Goal: Task Accomplishment & Management: Manage account settings

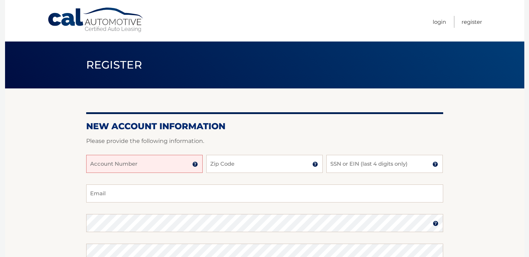
click at [170, 160] on input "Account Number" at bounding box center [144, 164] width 116 height 18
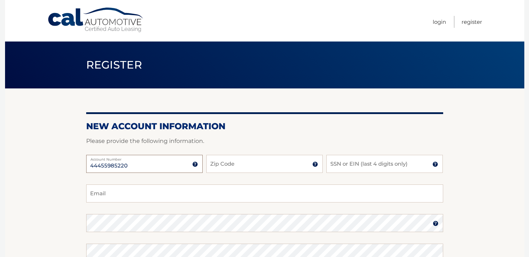
type input "44455985220"
click at [257, 167] on input "Zip Code" at bounding box center [264, 164] width 116 height 18
type input "11580"
click at [381, 165] on input "SSN or EIN (last 4 digits only)" at bounding box center [384, 164] width 116 height 18
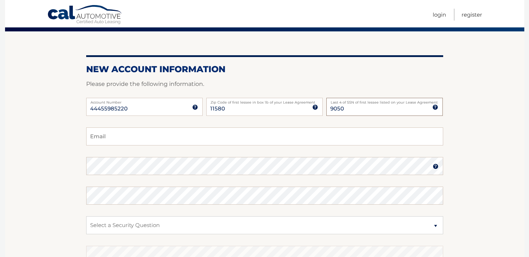
scroll to position [73, 0]
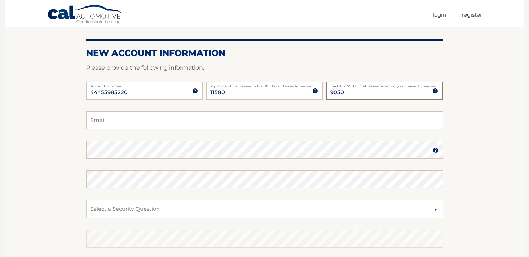
type input "9050"
click at [342, 126] on input "Email" at bounding box center [264, 120] width 357 height 18
type input "Coachkenia@gmail.com"
click at [176, 211] on select "Select a Security Question What was the name of your elementary school? What is…" at bounding box center [264, 209] width 357 height 18
select select "2"
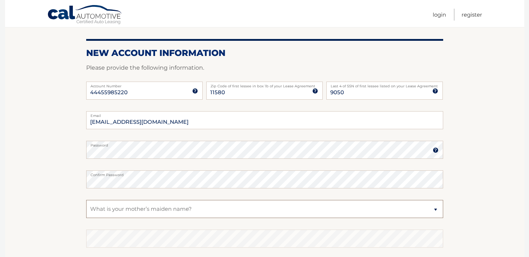
click at [86, 200] on select "Select a Security Question What was the name of your elementary school? What is…" at bounding box center [264, 209] width 357 height 18
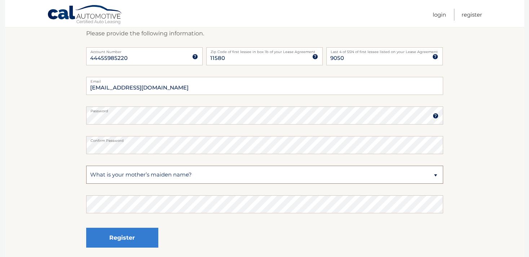
scroll to position [118, 0]
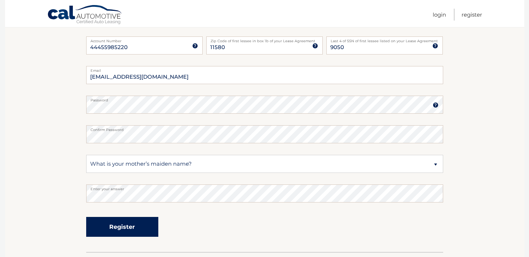
click at [132, 229] on button "Register" at bounding box center [122, 227] width 72 height 20
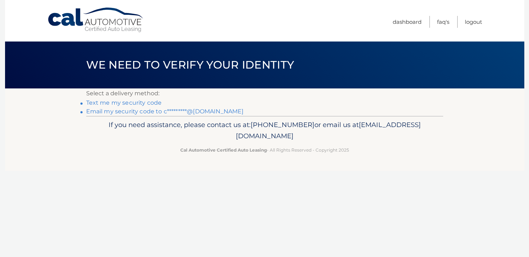
click at [152, 103] on link "Text me my security code" at bounding box center [124, 102] width 76 height 7
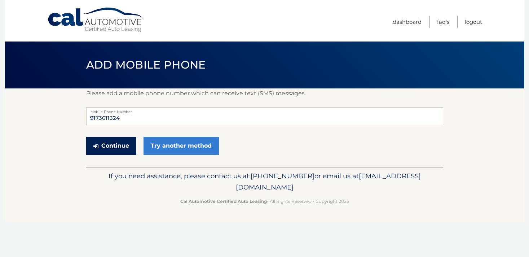
click at [131, 144] on button "Continue" at bounding box center [111, 146] width 50 height 18
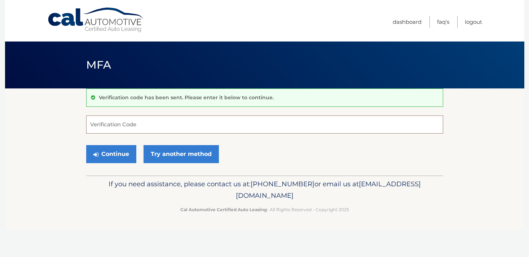
click at [140, 125] on input "Verification Code" at bounding box center [264, 124] width 357 height 18
type input "708070"
click at [122, 156] on button "Continue" at bounding box center [111, 154] width 50 height 18
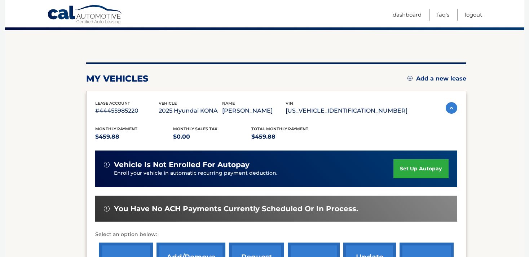
scroll to position [56, 0]
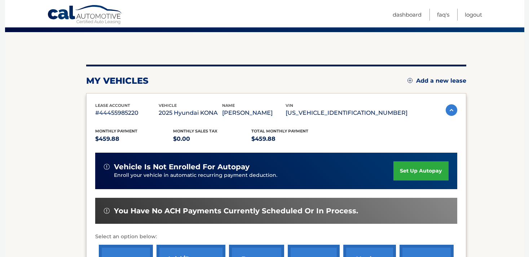
click at [399, 172] on link "set up autopay" at bounding box center [420, 170] width 55 height 19
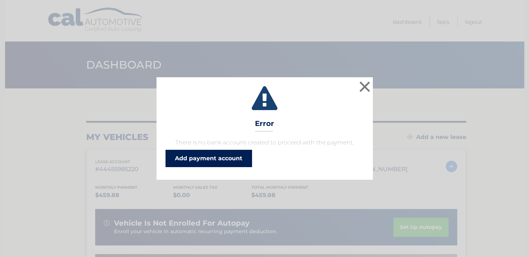
click at [231, 159] on link "Add payment account" at bounding box center [208, 158] width 87 height 17
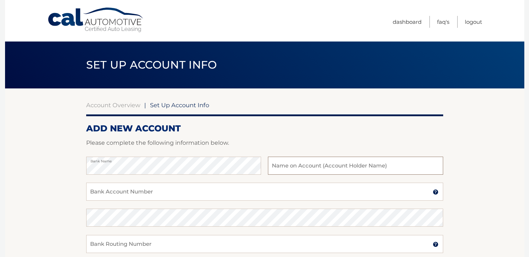
click at [314, 165] on input "text" at bounding box center [355, 165] width 175 height 18
type input "[PERSON_NAME]"
click at [252, 189] on input "Bank Account Number" at bounding box center [264, 191] width 357 height 18
type input "4362196375"
click at [220, 244] on input "Bank Routing Number" at bounding box center [264, 244] width 357 height 18
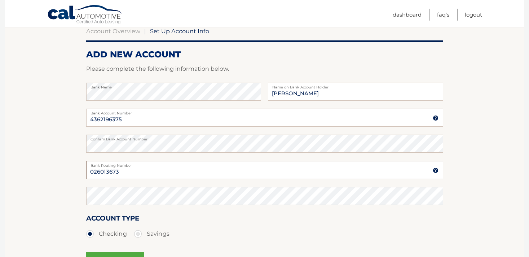
scroll to position [75, 0]
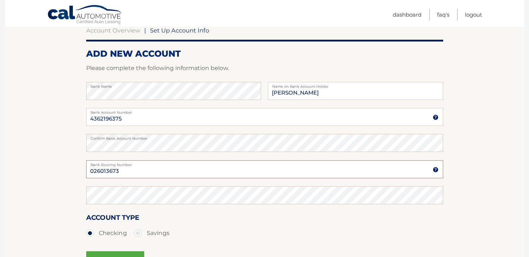
type input "026013673"
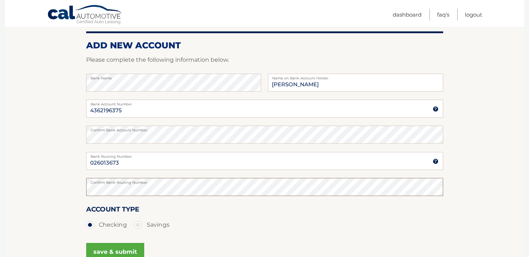
scroll to position [81, 0]
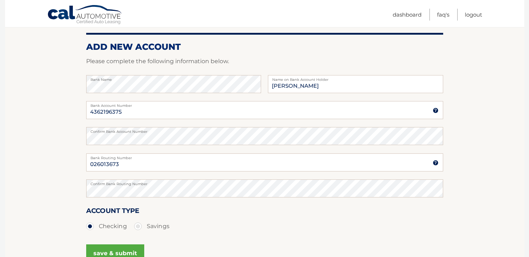
click at [128, 251] on button "save & submit" at bounding box center [115, 253] width 58 height 18
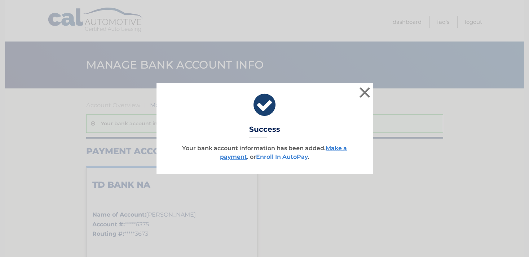
click at [300, 156] on link "Enroll In AutoPay" at bounding box center [282, 156] width 52 height 7
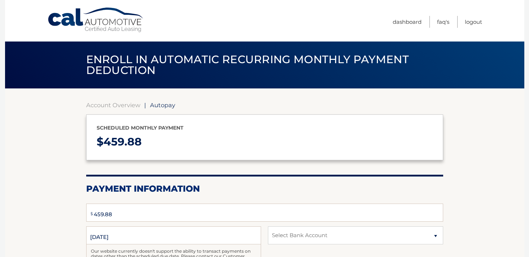
select select "ZjJiYjRkZDktYmMzZC00MDVkLTk3ZTctZDlhODY4ZDNiYTQy"
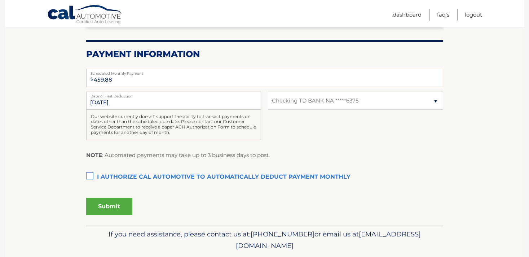
scroll to position [144, 0]
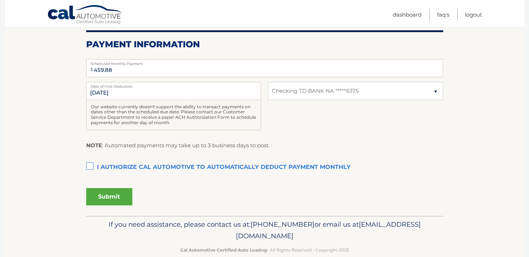
click at [90, 165] on label "I authorize cal automotive to automatically deduct payment monthly This checkbo…" at bounding box center [264, 167] width 357 height 14
click at [0, 0] on input "I authorize cal automotive to automatically deduct payment monthly This checkbo…" at bounding box center [0, 0] width 0 height 0
click at [107, 197] on button "Submit" at bounding box center [109, 196] width 46 height 17
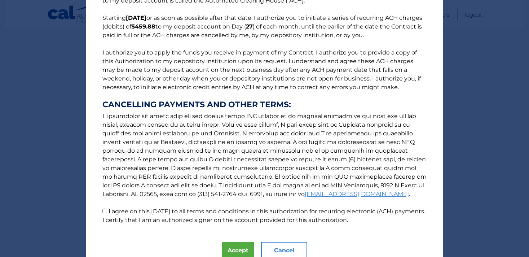
scroll to position [84, 0]
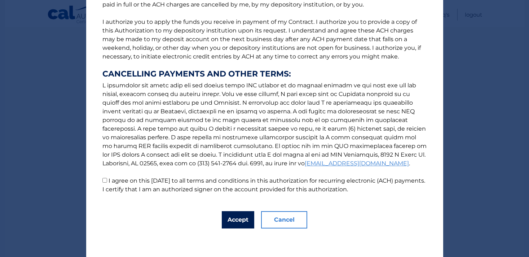
click at [231, 221] on button "Accept" at bounding box center [238, 219] width 32 height 17
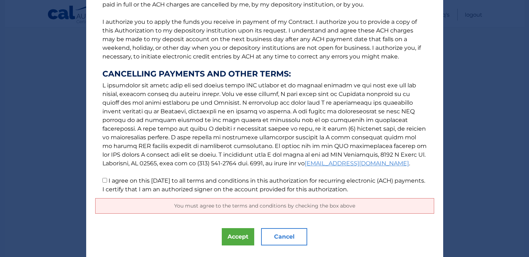
click at [106, 182] on input "I agree on this 09/17/2025 to all terms and conditions in this authorization fo…" at bounding box center [104, 180] width 5 height 5
checkbox input "true"
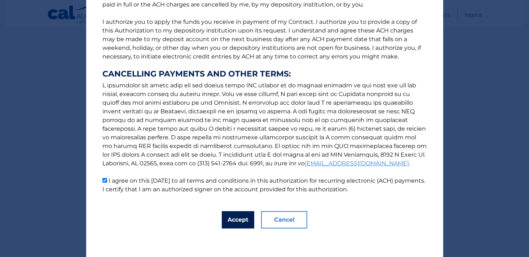
click at [233, 223] on button "Accept" at bounding box center [238, 219] width 32 height 17
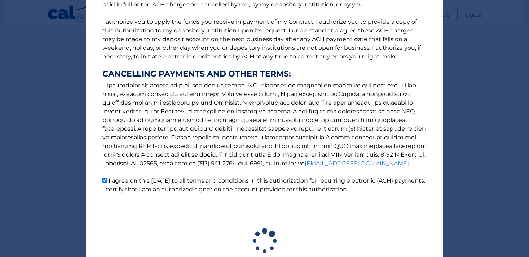
scroll to position [137, 0]
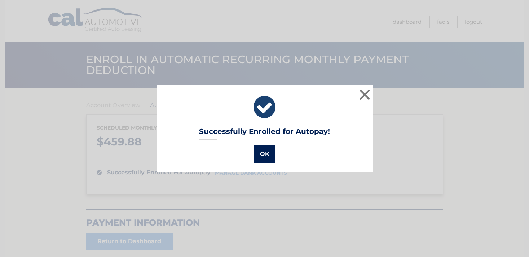
click at [265, 158] on button "OK" at bounding box center [264, 153] width 21 height 17
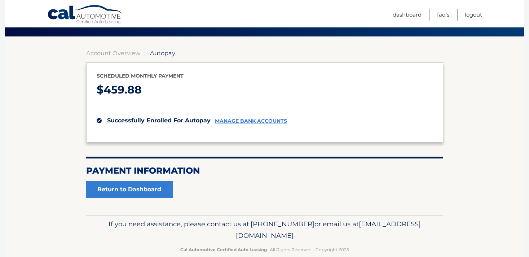
scroll to position [65, 0]
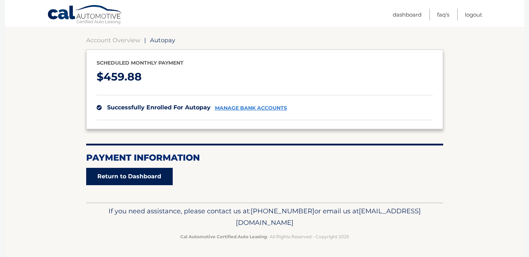
click at [151, 173] on link "Return to Dashboard" at bounding box center [129, 176] width 87 height 17
